Goal: Transaction & Acquisition: Purchase product/service

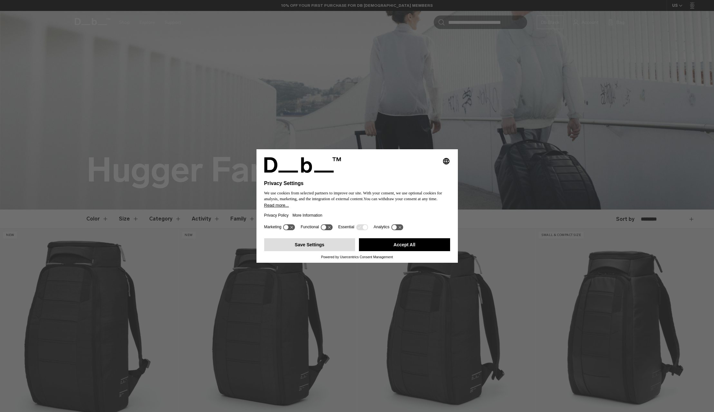
click at [333, 247] on button "Save Settings" at bounding box center [309, 244] width 91 height 13
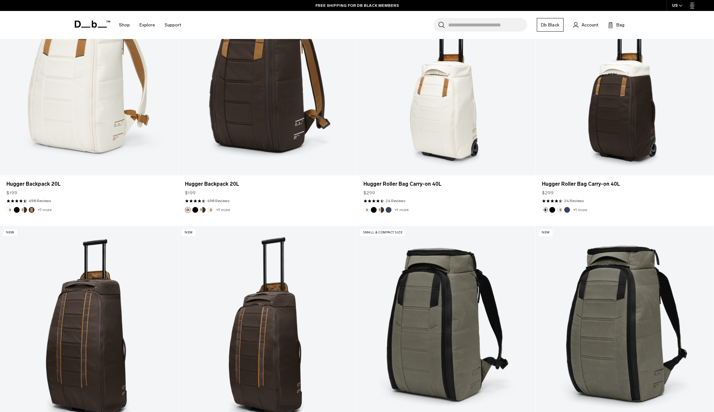
scroll to position [1336, 0]
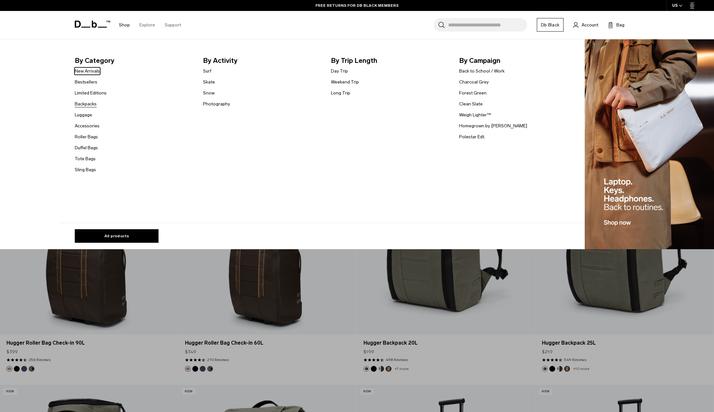
click at [85, 104] on link "Backpacks" at bounding box center [86, 104] width 22 height 7
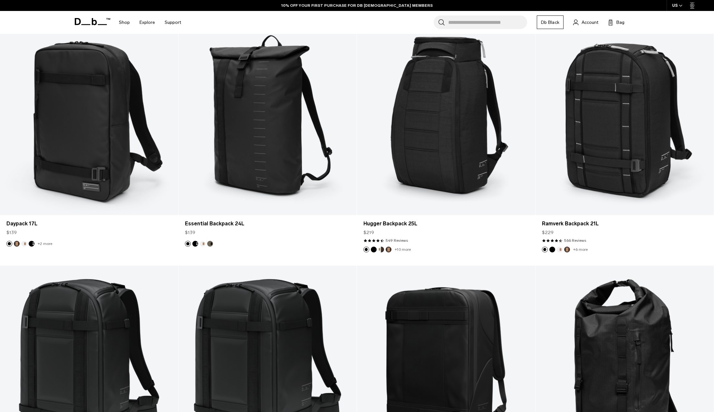
scroll to position [902, 0]
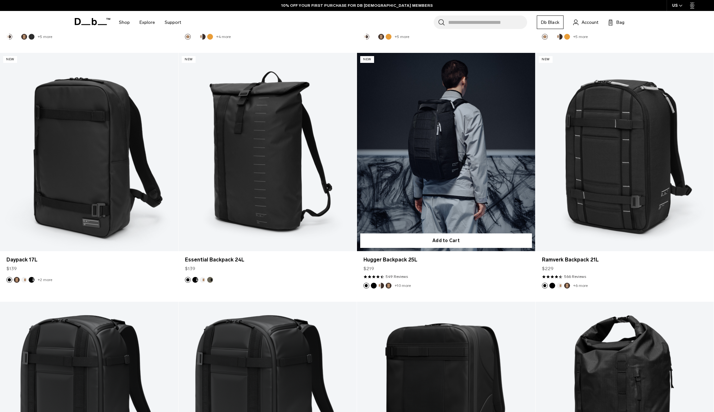
click at [451, 179] on div at bounding box center [446, 152] width 178 height 198
click at [447, 152] on link "Hugger Backpack 25L" at bounding box center [446, 152] width 178 height 198
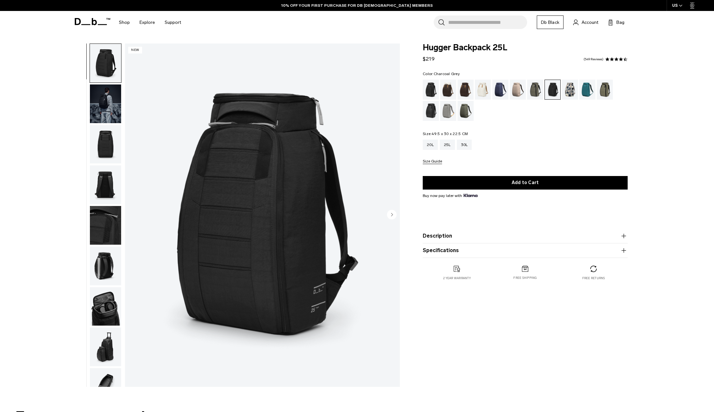
click at [108, 99] on img "button" at bounding box center [105, 103] width 31 height 39
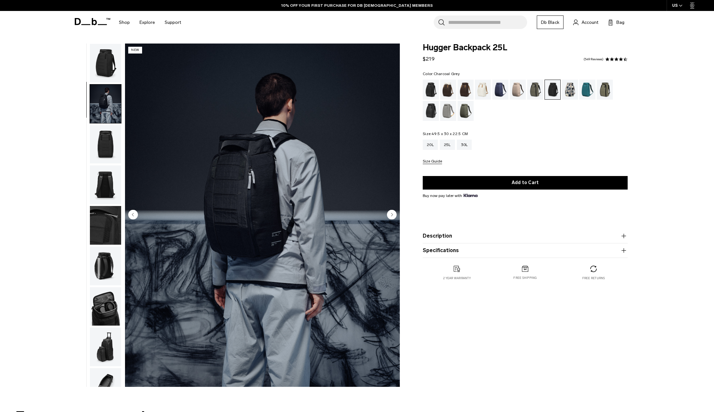
scroll to position [20, 0]
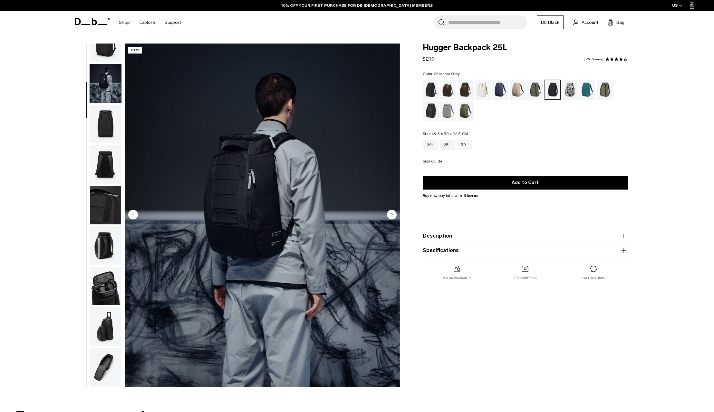
click at [105, 119] on img "button" at bounding box center [105, 124] width 31 height 39
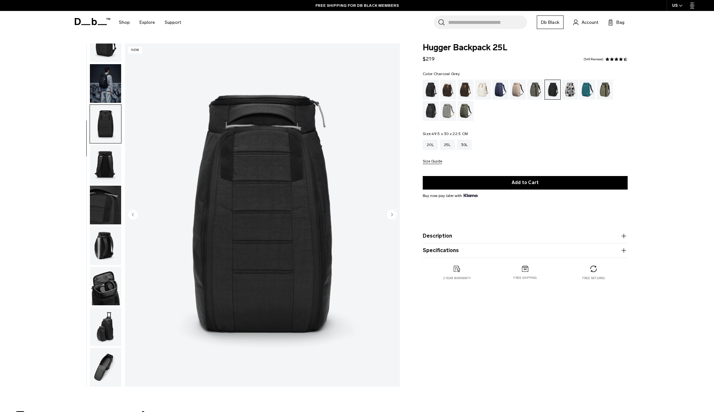
click at [104, 163] on img "button" at bounding box center [105, 164] width 31 height 39
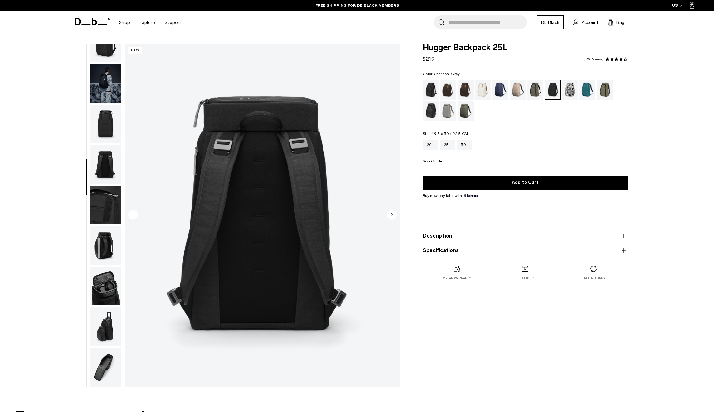
click at [106, 202] on img "button" at bounding box center [105, 205] width 31 height 39
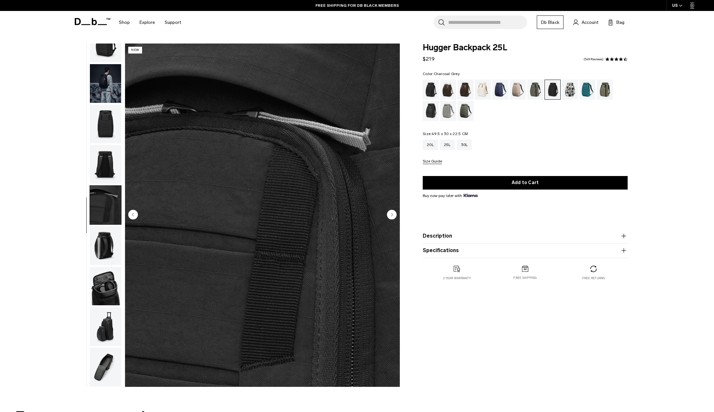
click at [109, 239] on img "button" at bounding box center [105, 245] width 31 height 39
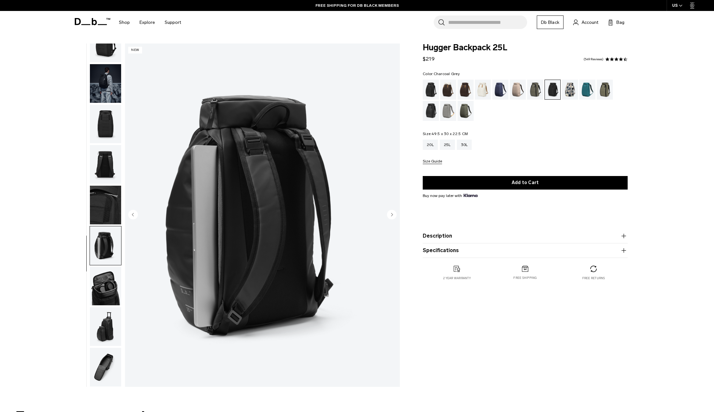
click at [106, 282] on img "button" at bounding box center [105, 286] width 31 height 39
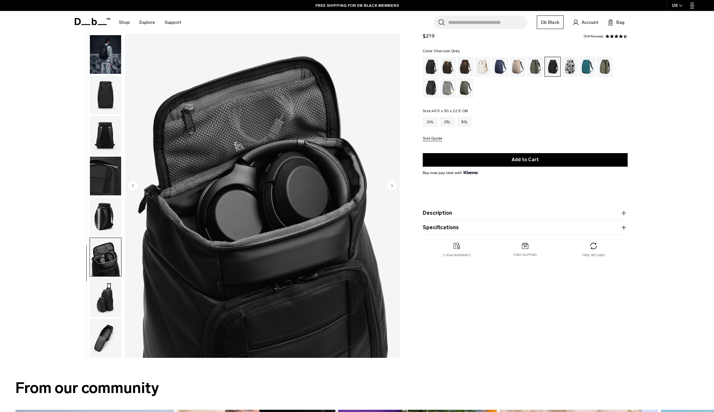
scroll to position [115, 0]
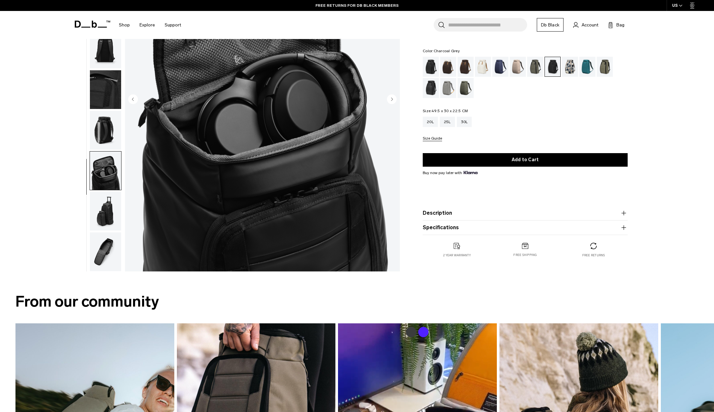
click at [104, 215] on img "button" at bounding box center [105, 211] width 31 height 39
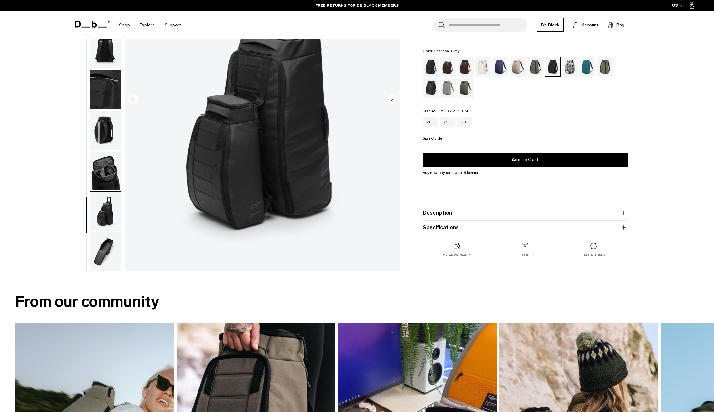
click at [106, 255] on img "button" at bounding box center [105, 251] width 31 height 39
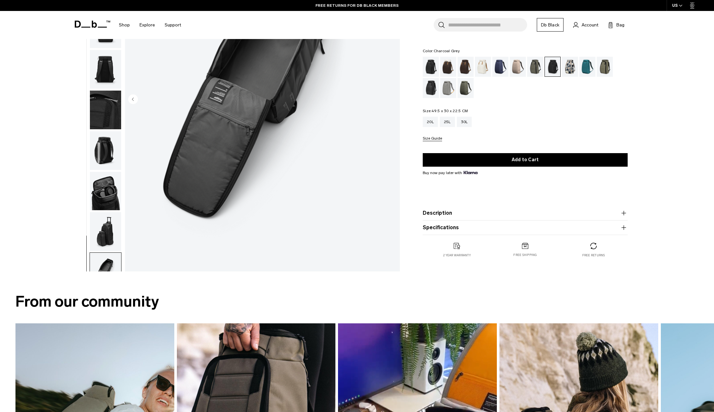
scroll to position [0, 0]
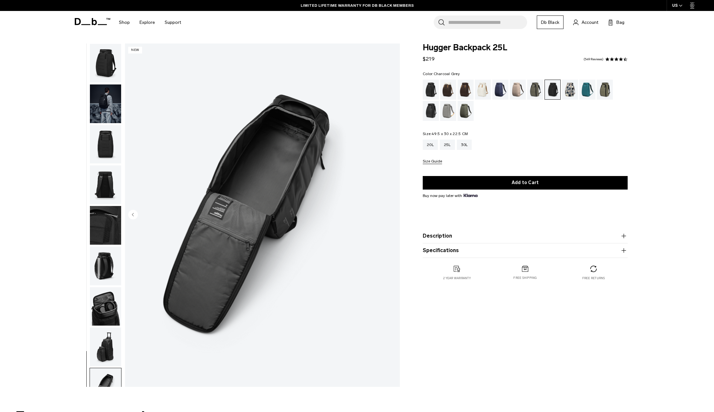
click at [110, 61] on img "button" at bounding box center [105, 63] width 31 height 39
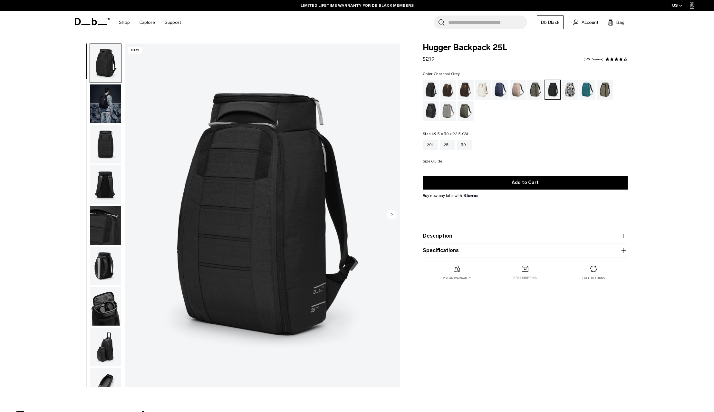
click at [108, 91] on img "button" at bounding box center [105, 103] width 31 height 39
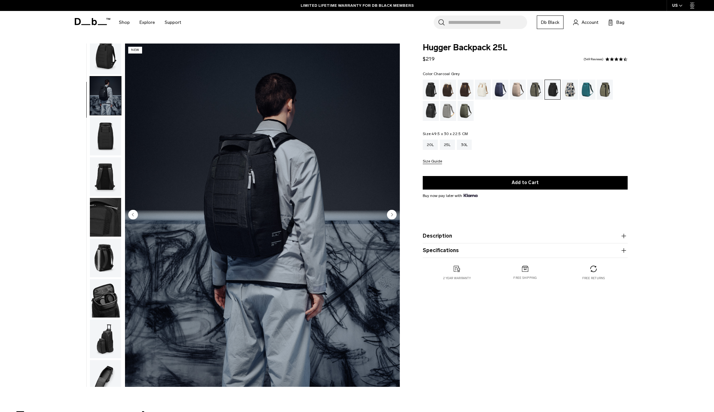
scroll to position [20, 0]
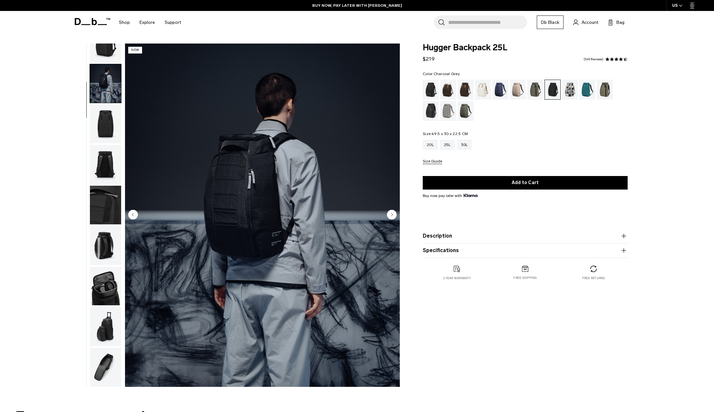
click at [104, 162] on img "button" at bounding box center [105, 164] width 31 height 39
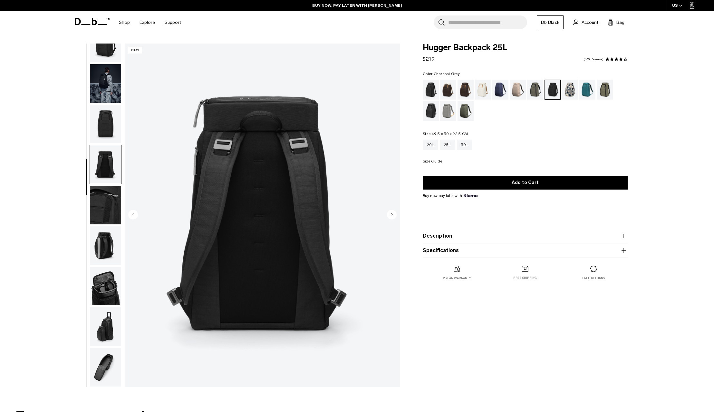
click at [101, 197] on img "button" at bounding box center [105, 205] width 31 height 39
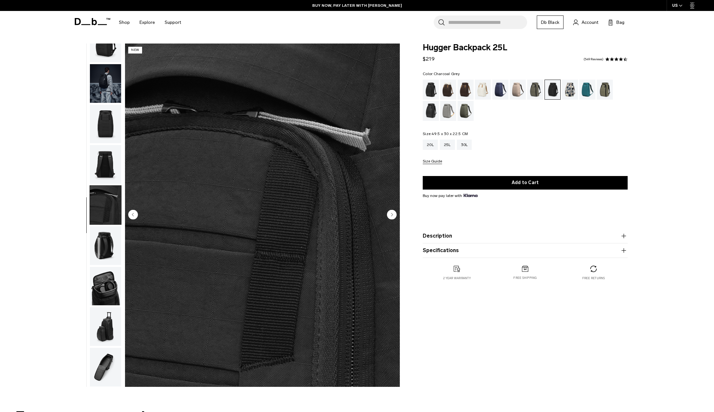
click at [101, 197] on img "button" at bounding box center [105, 205] width 31 height 39
click at [103, 176] on img "button" at bounding box center [105, 164] width 31 height 39
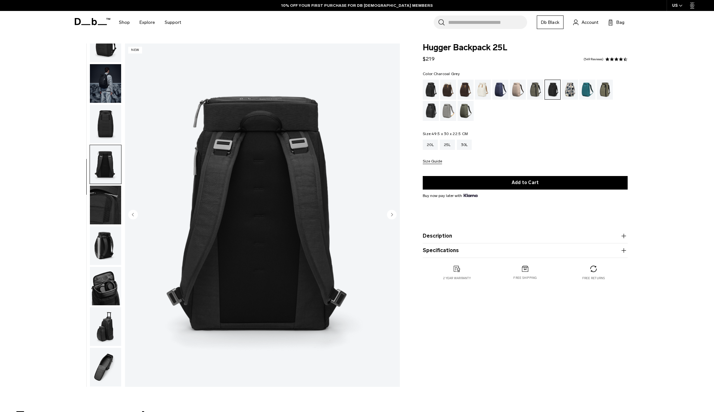
click at [108, 151] on img "button" at bounding box center [105, 164] width 31 height 39
click at [108, 124] on img "button" at bounding box center [105, 124] width 31 height 39
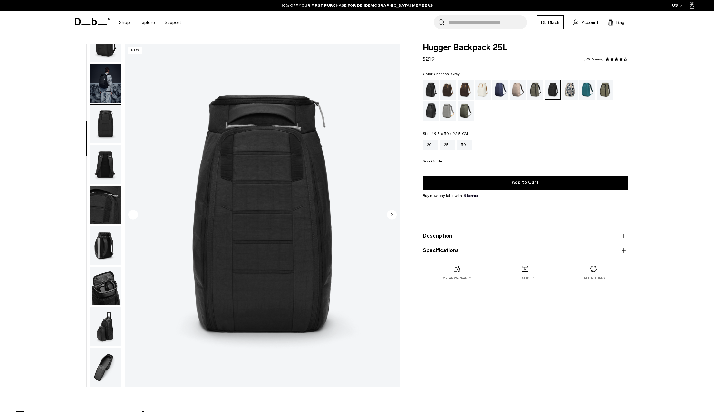
click at [112, 217] on img "button" at bounding box center [105, 205] width 31 height 39
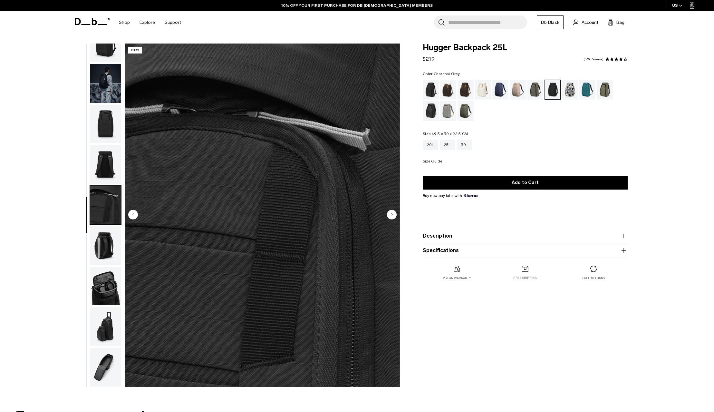
click at [105, 241] on img "button" at bounding box center [105, 245] width 31 height 39
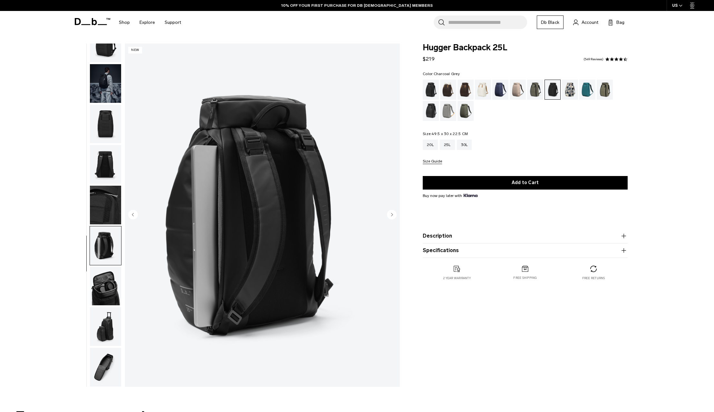
click at [108, 287] on img "button" at bounding box center [105, 286] width 31 height 39
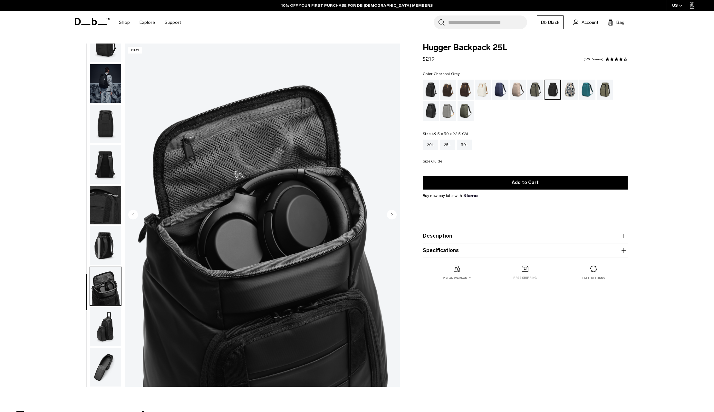
click at [105, 334] on img "button" at bounding box center [105, 326] width 31 height 39
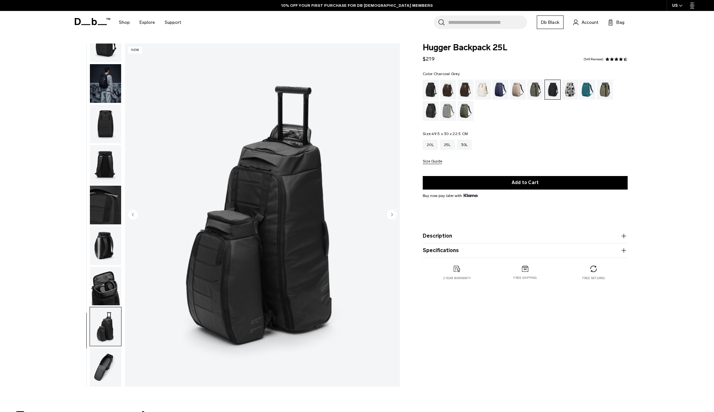
click at [105, 364] on img "button" at bounding box center [105, 367] width 31 height 39
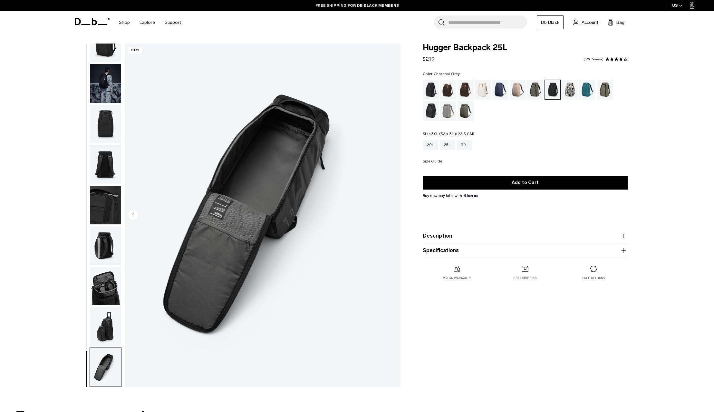
click at [462, 143] on div "30L" at bounding box center [464, 145] width 15 height 10
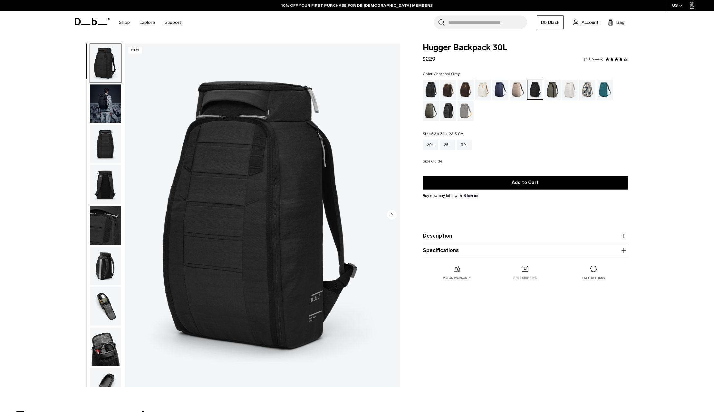
click at [109, 73] on img "button" at bounding box center [105, 63] width 31 height 39
click at [105, 95] on img "button" at bounding box center [105, 103] width 31 height 39
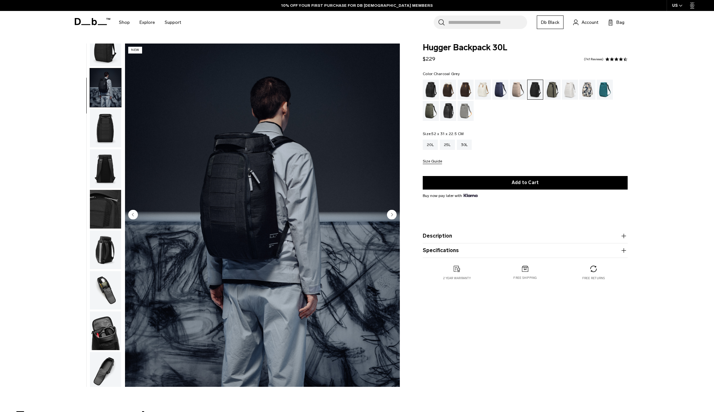
scroll to position [41, 0]
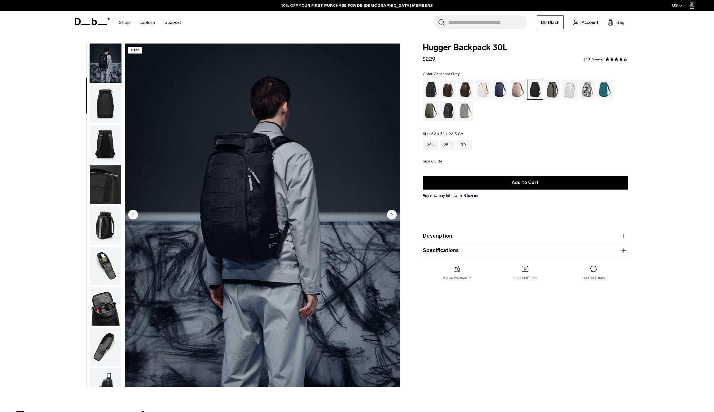
click at [102, 110] on img "button" at bounding box center [105, 103] width 31 height 39
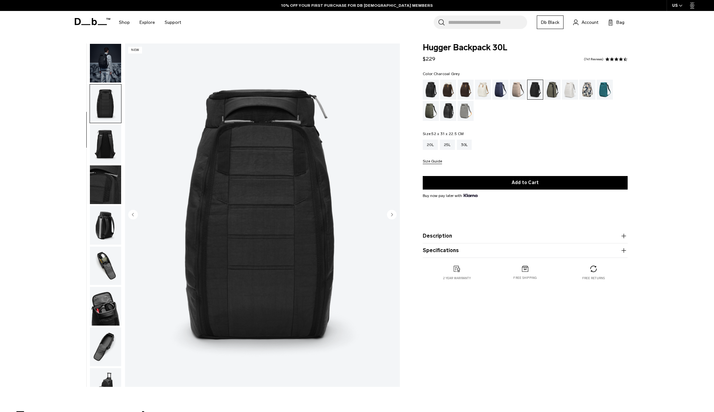
scroll to position [61, 0]
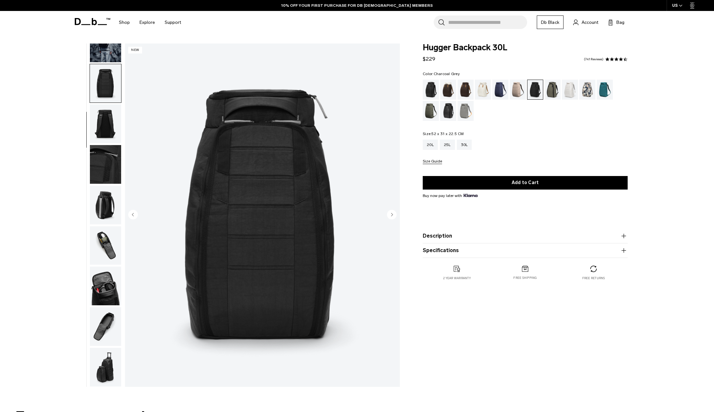
click at [98, 128] on img "button" at bounding box center [105, 123] width 31 height 39
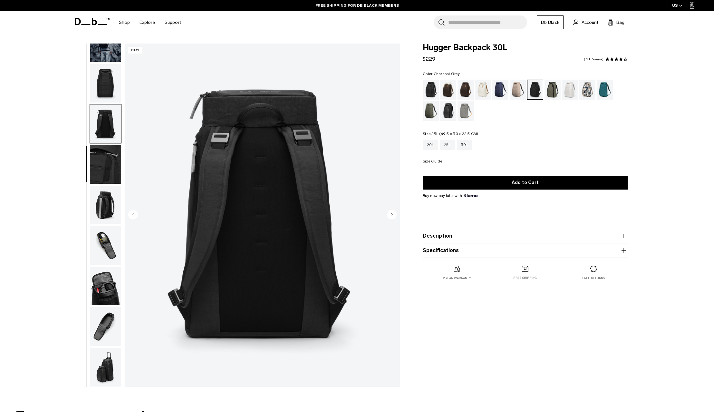
click at [445, 149] on div "25L" at bounding box center [447, 145] width 15 height 10
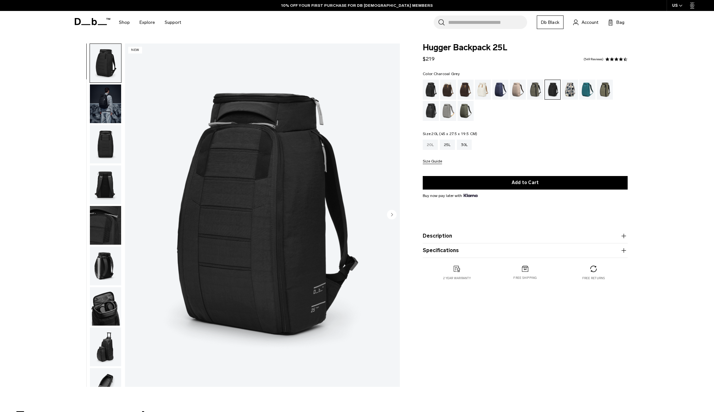
click at [428, 146] on div "20L" at bounding box center [430, 145] width 15 height 10
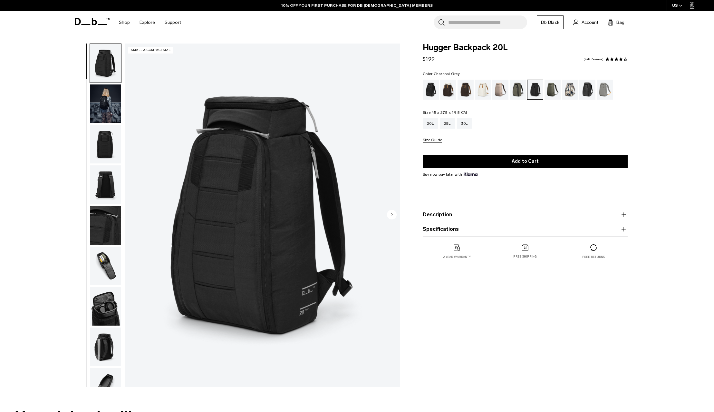
click at [107, 101] on img "button" at bounding box center [105, 103] width 31 height 39
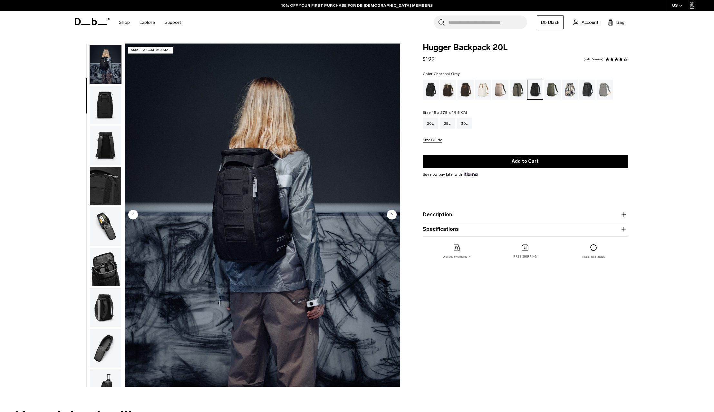
scroll to position [41, 0]
click at [448, 125] on div "25L" at bounding box center [447, 123] width 15 height 10
